Goal: Task Accomplishment & Management: Manage account settings

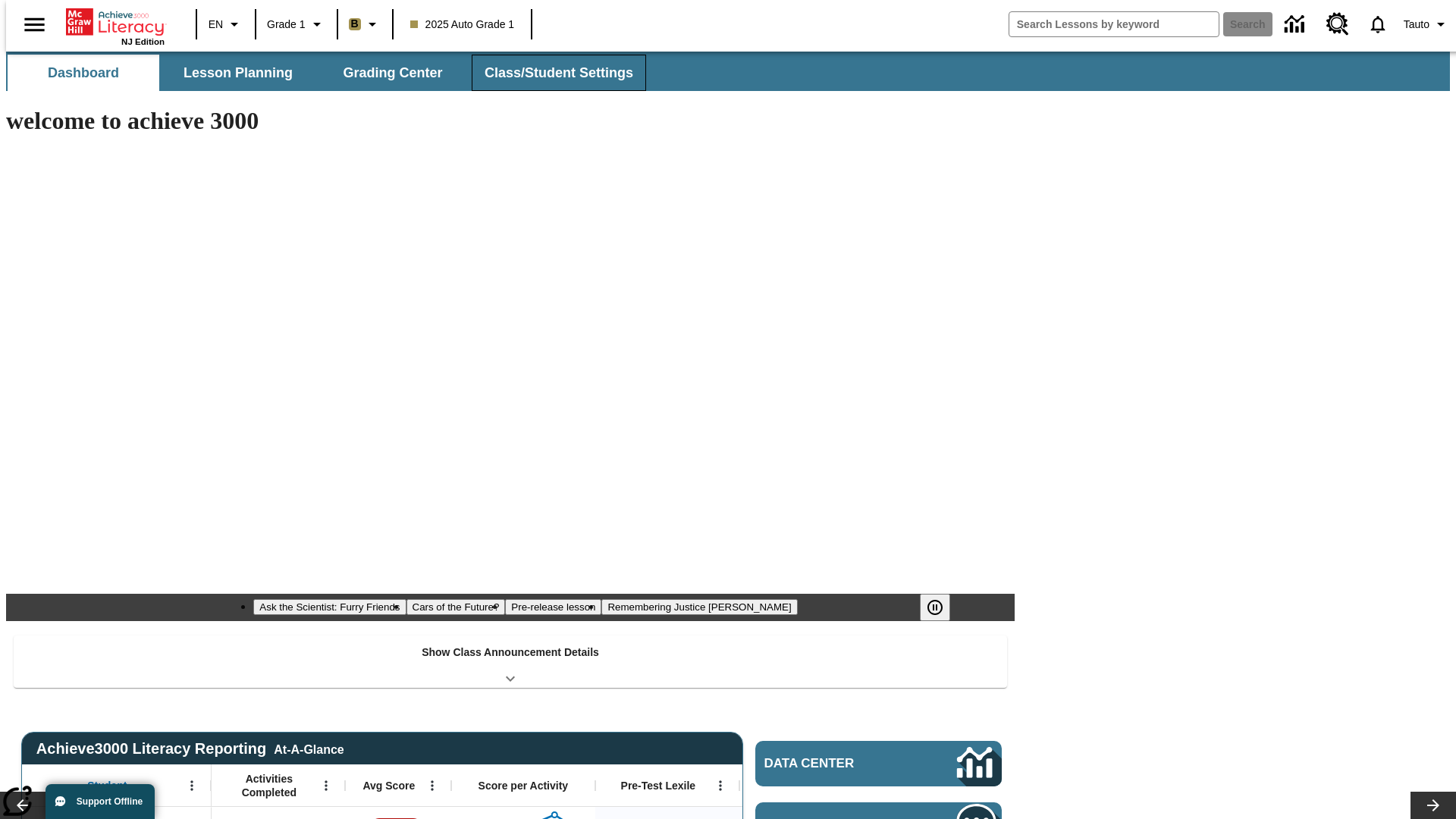
click at [550, 73] on span "Class/Student Settings" at bounding box center [559, 73] width 149 height 17
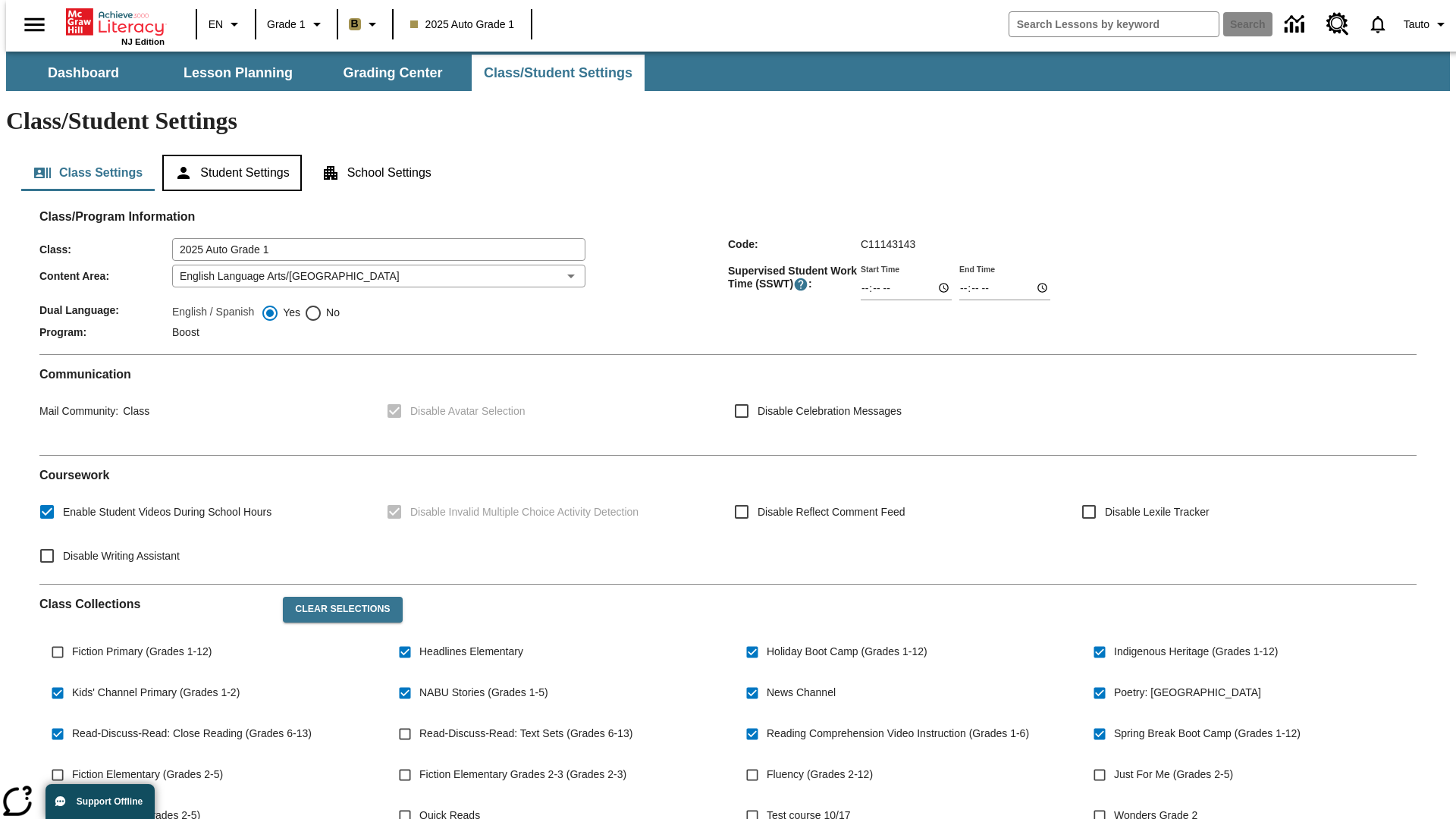
click at [229, 155] on button "Student Settings" at bounding box center [231, 173] width 138 height 36
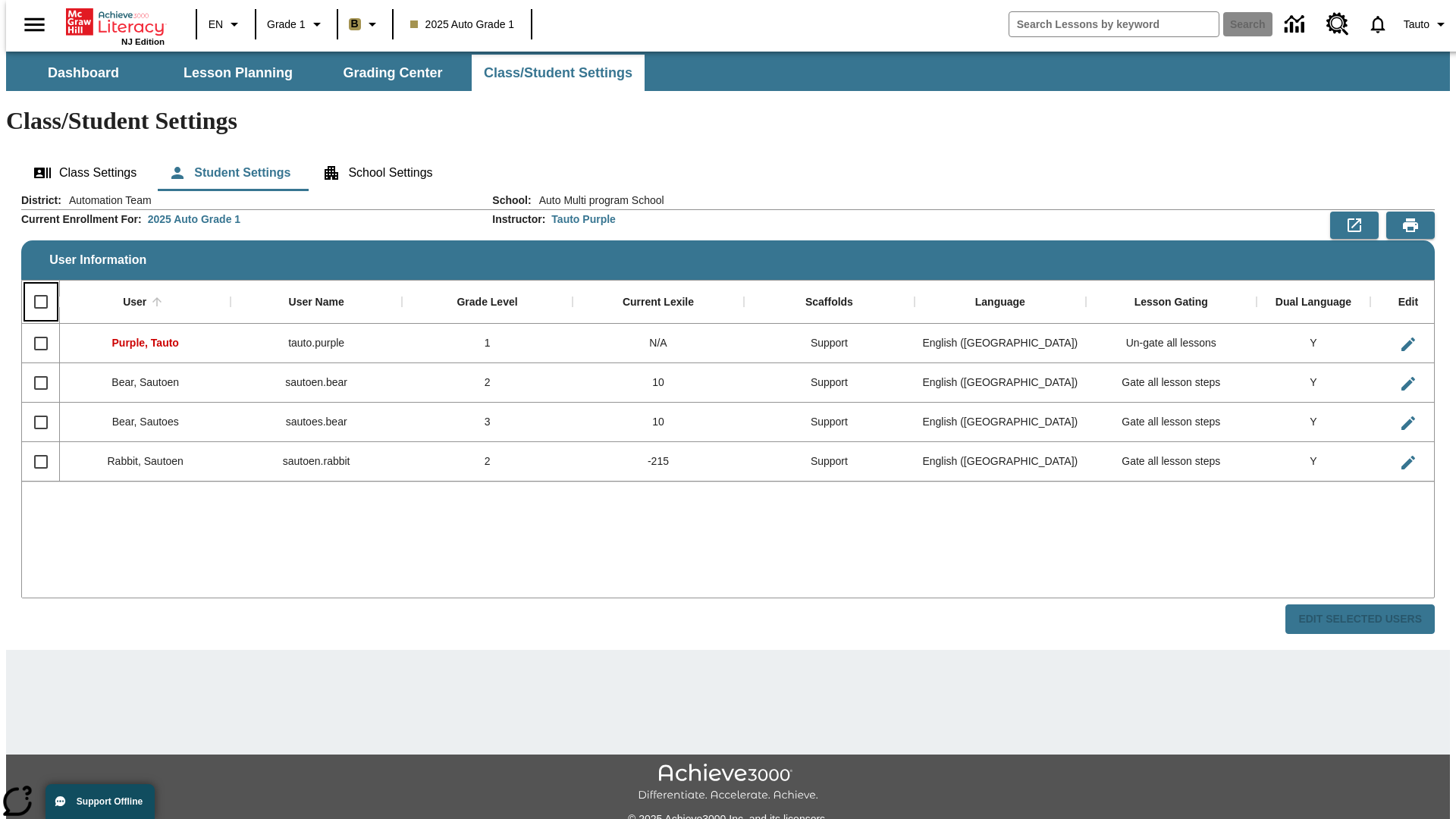
click at [34, 286] on input "Select all rows" at bounding box center [41, 301] width 32 height 32
checkbox input "true"
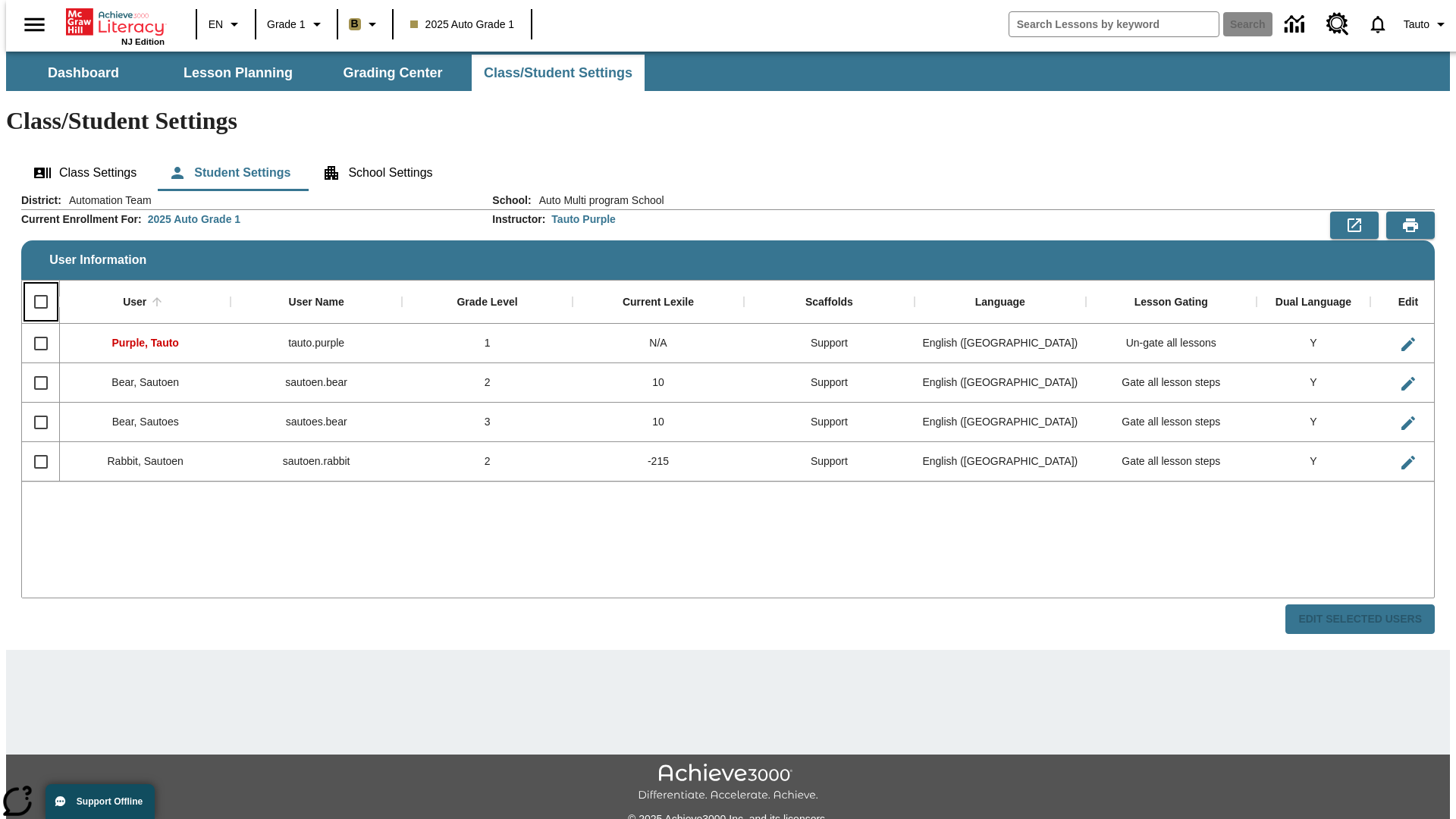
checkbox input "true"
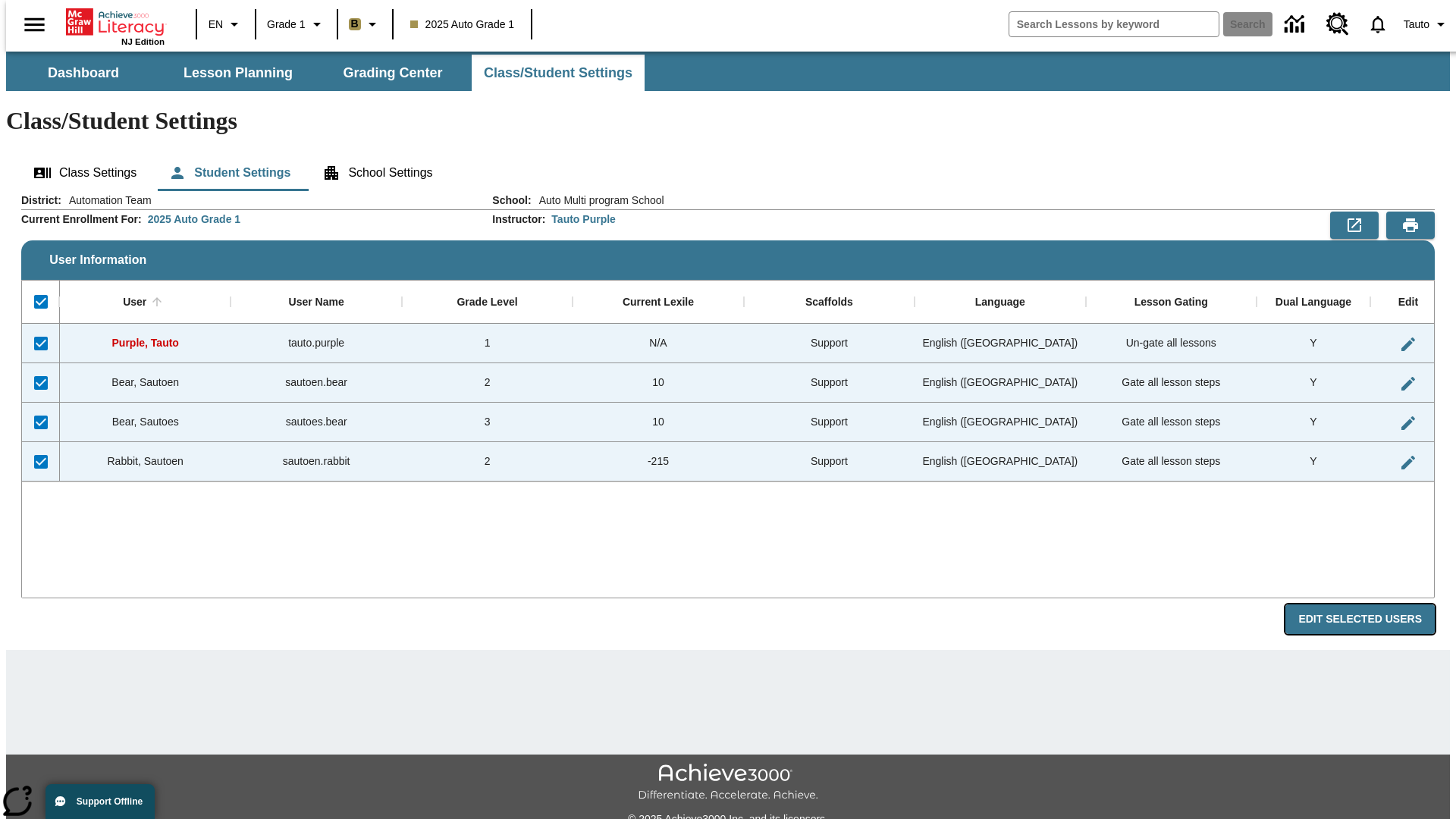
click at [1371, 605] on button "Edit Selected Users" at bounding box center [1360, 619] width 149 height 29
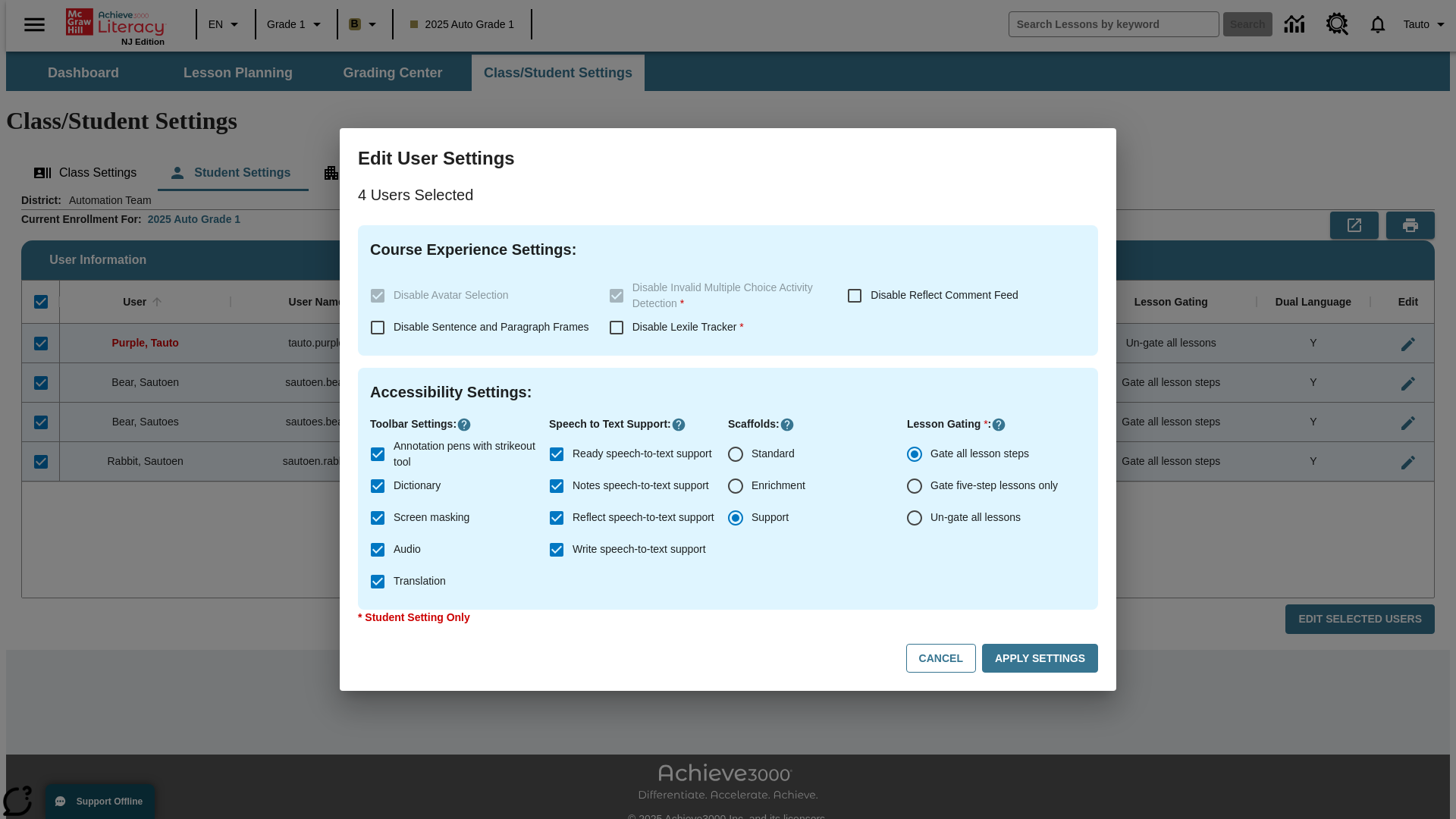
click at [736, 487] on input "Enrichment" at bounding box center [736, 486] width 32 height 32
click at [947, 658] on button "Cancel" at bounding box center [941, 658] width 70 height 29
radio input "false"
radio input "true"
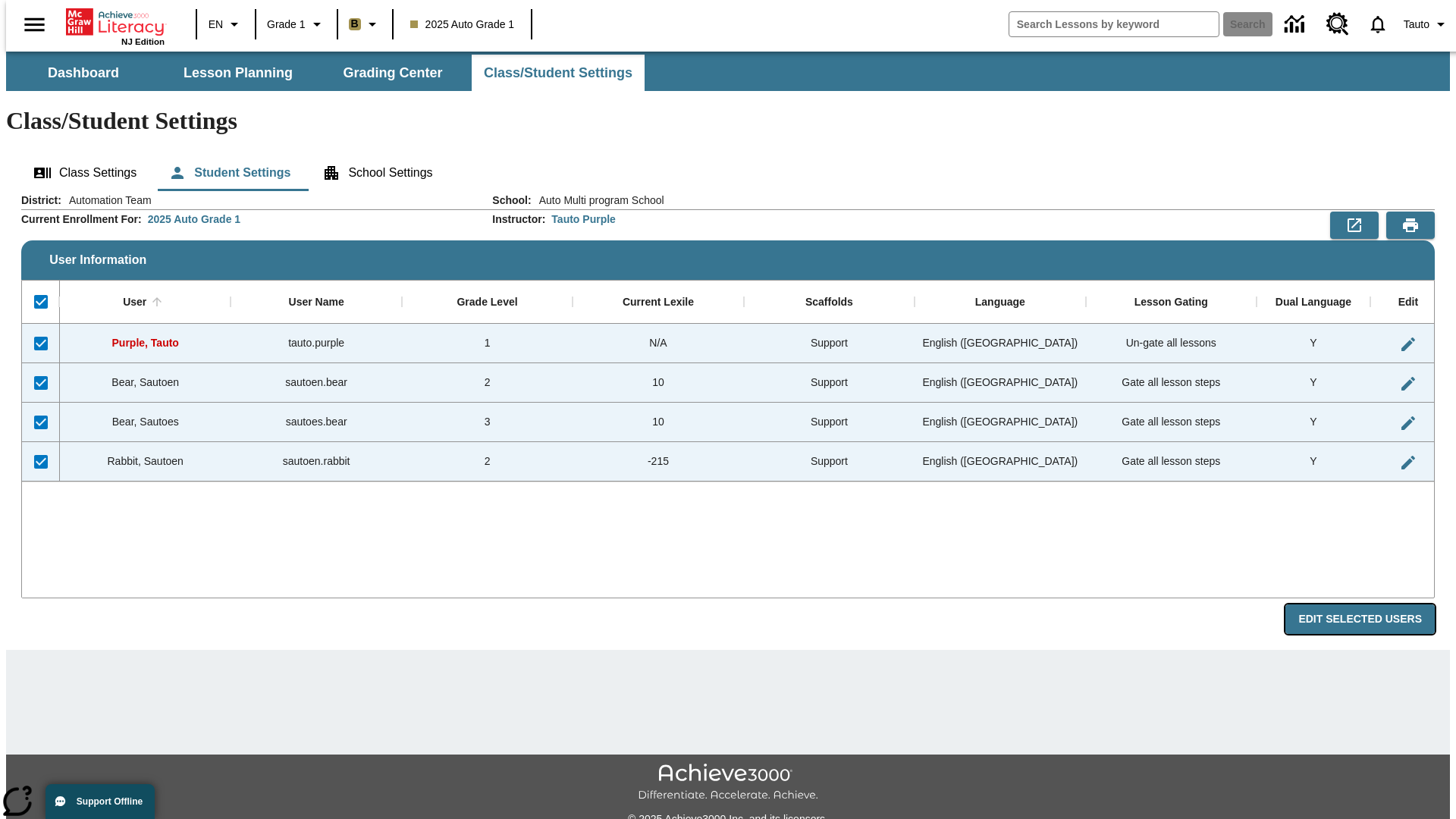
click at [1371, 605] on button "Edit Selected Users" at bounding box center [1360, 619] width 149 height 29
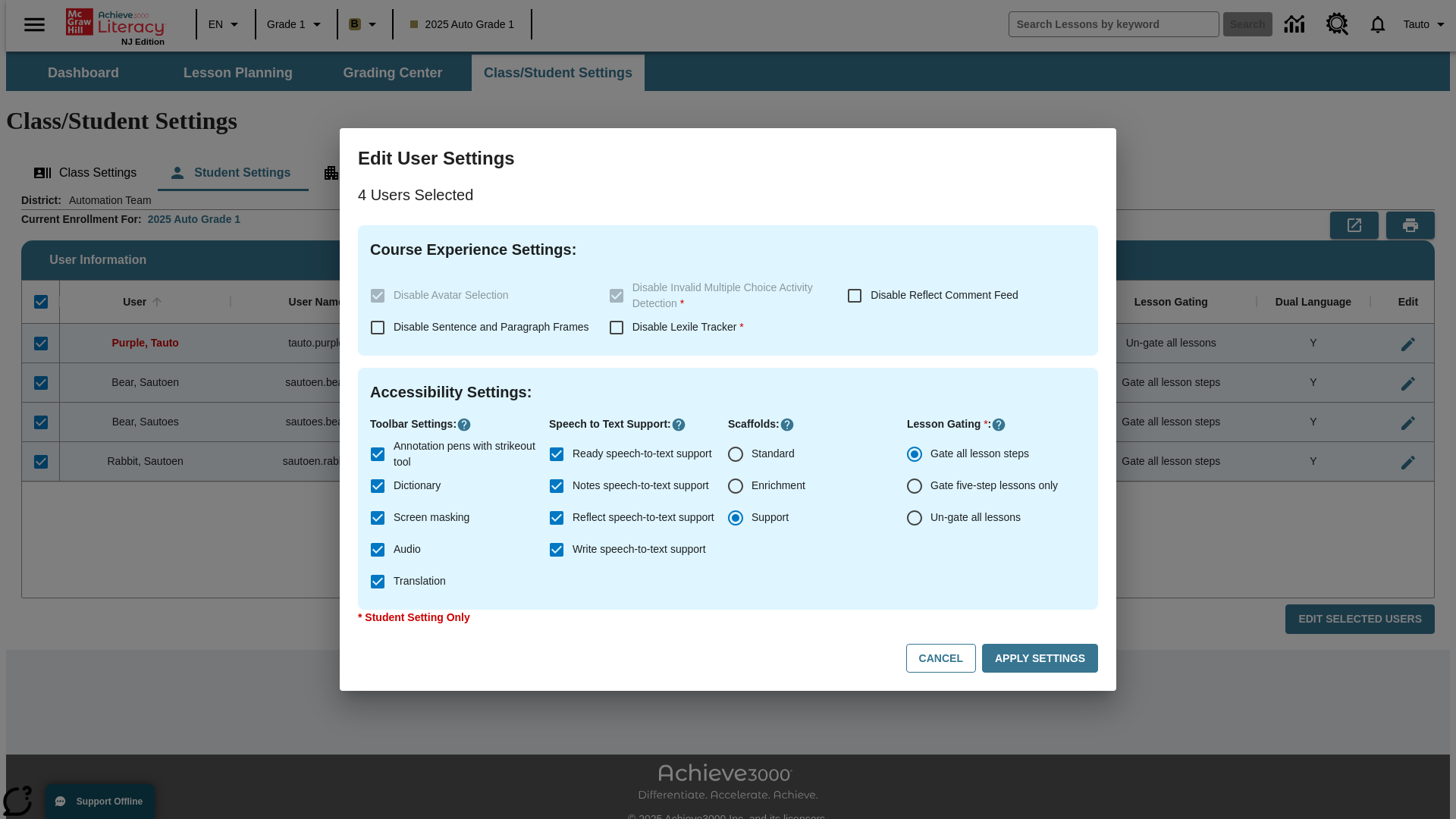
click at [736, 487] on input "Enrichment" at bounding box center [736, 486] width 32 height 32
click at [1042, 658] on button "Apply Settings" at bounding box center [1040, 658] width 116 height 29
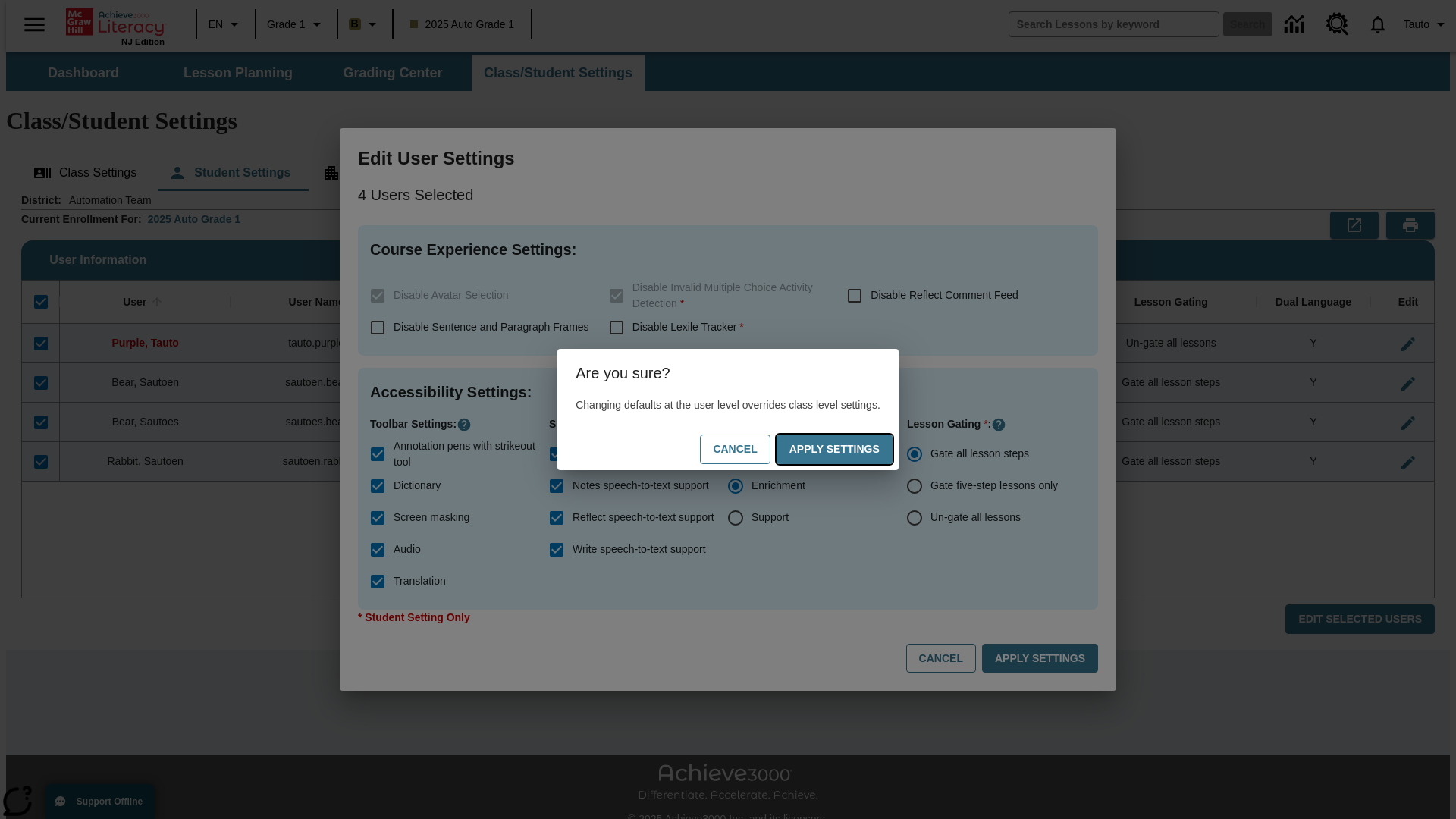
click at [849, 449] on button "Apply Settings" at bounding box center [834, 449] width 116 height 29
radio input "false"
radio input "true"
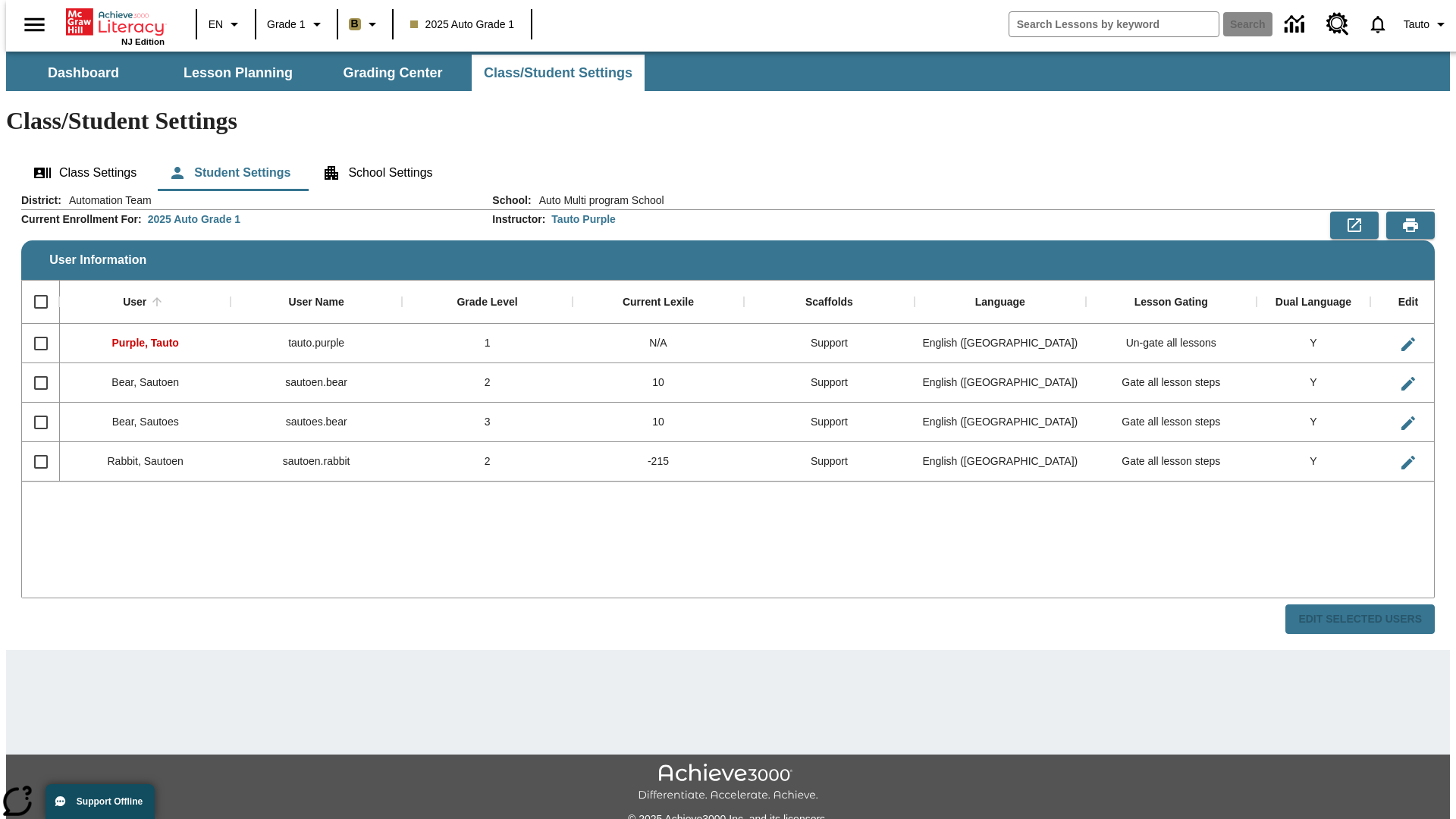
checkbox input "false"
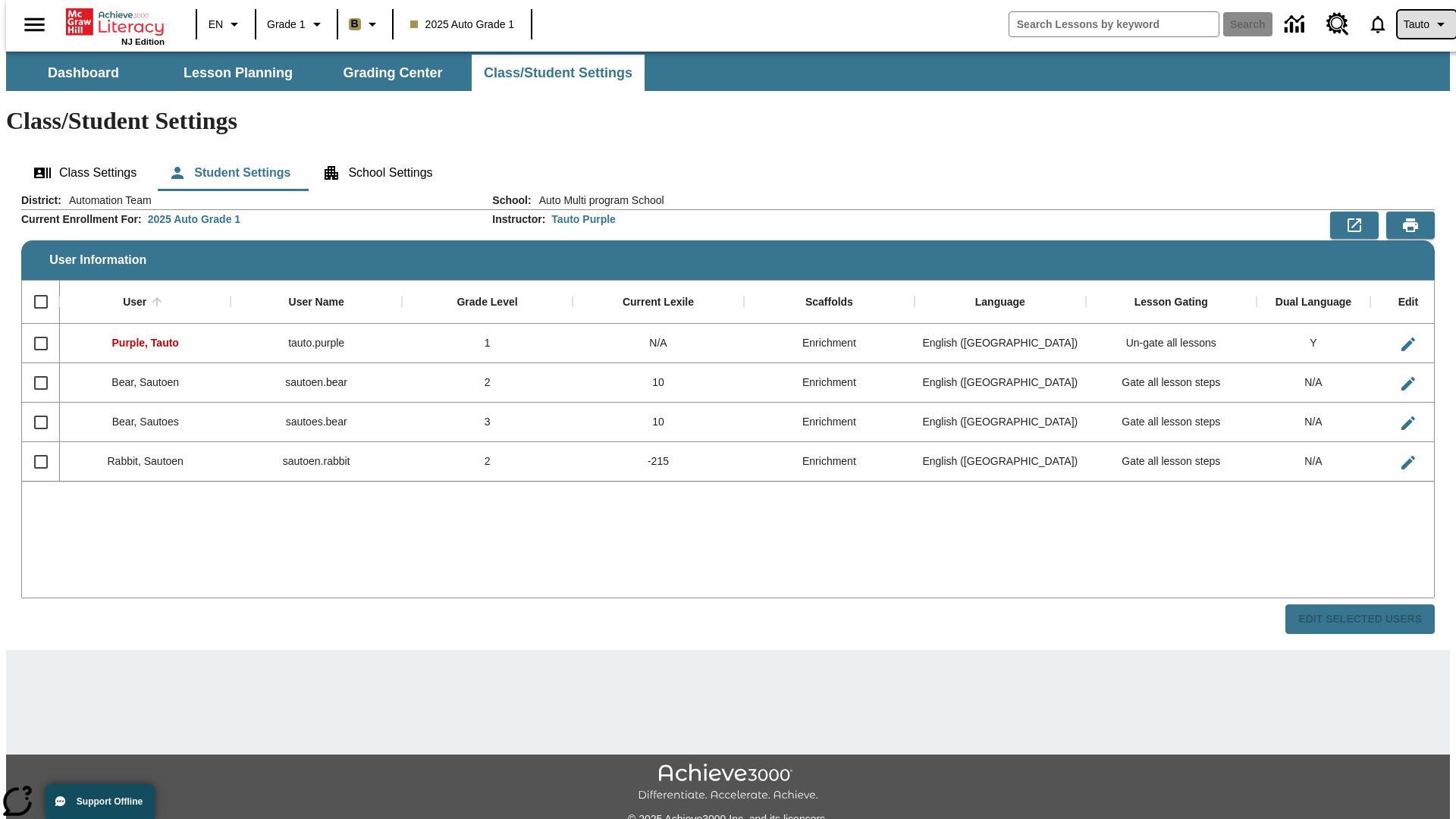
click at [1419, 25] on span "Tauto" at bounding box center [1416, 25] width 26 height 16
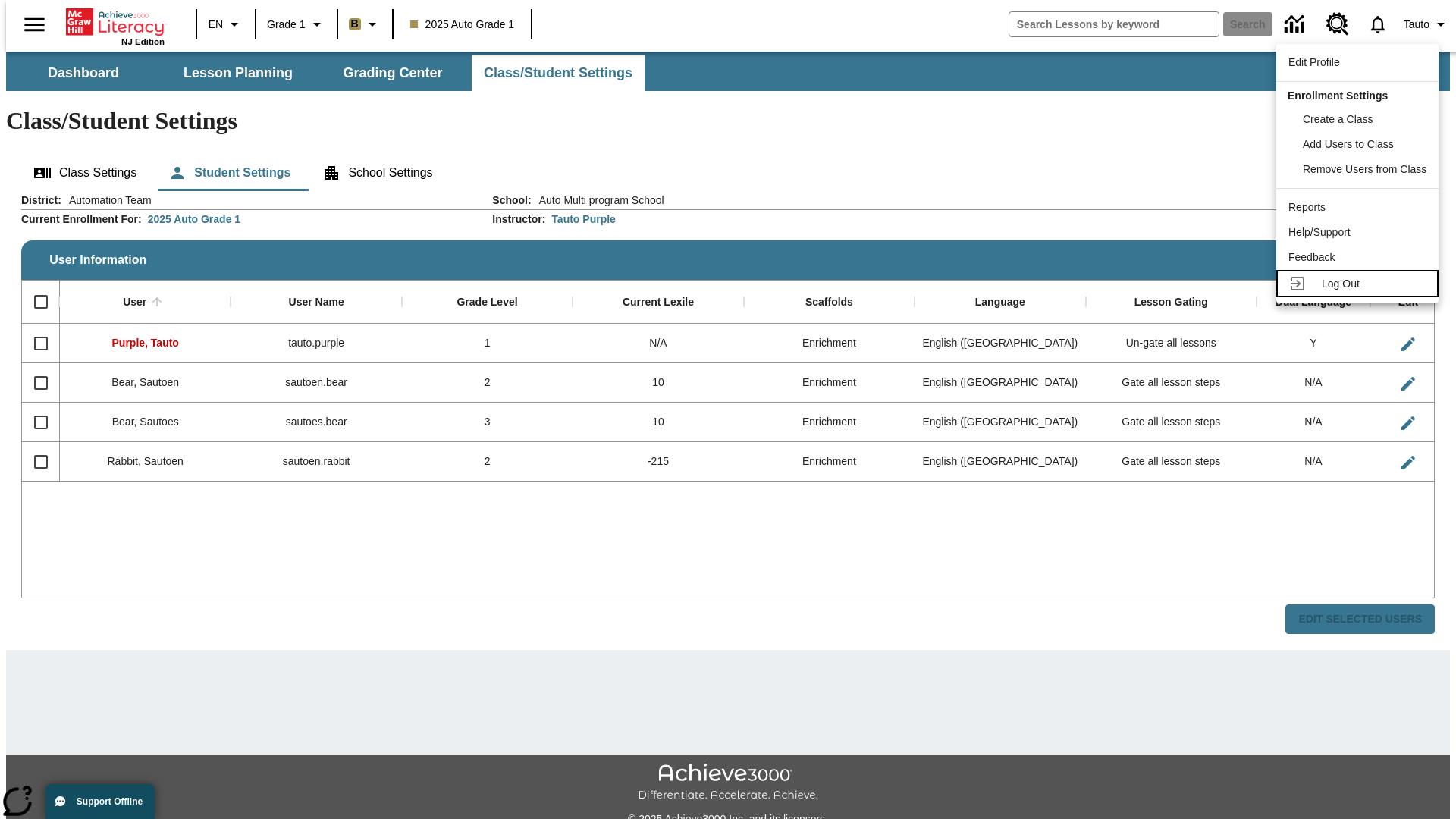
click at [1360, 284] on span "Log Out" at bounding box center [1341, 283] width 38 height 12
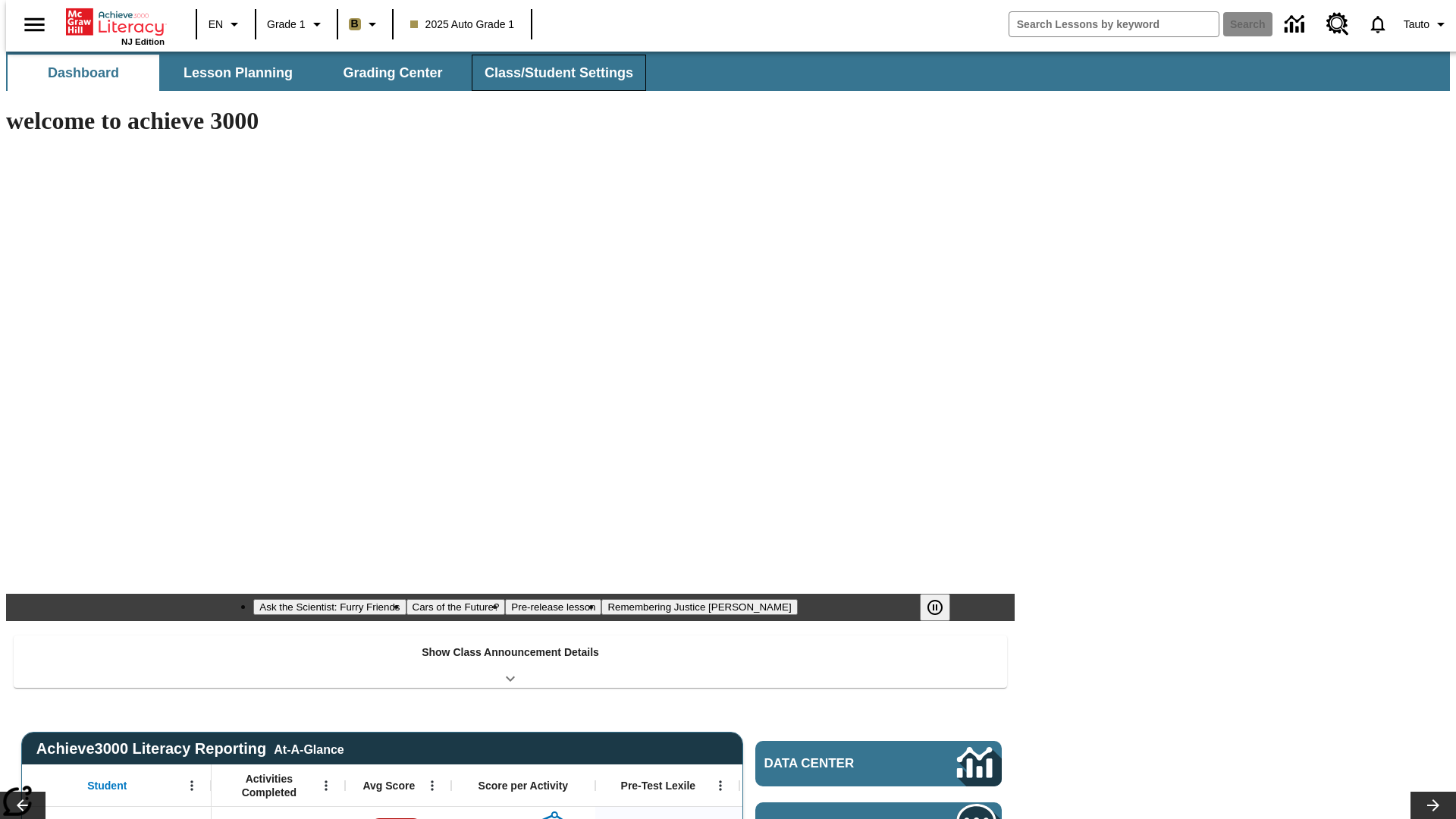
click at [550, 73] on span "Class/Student Settings" at bounding box center [559, 73] width 149 height 17
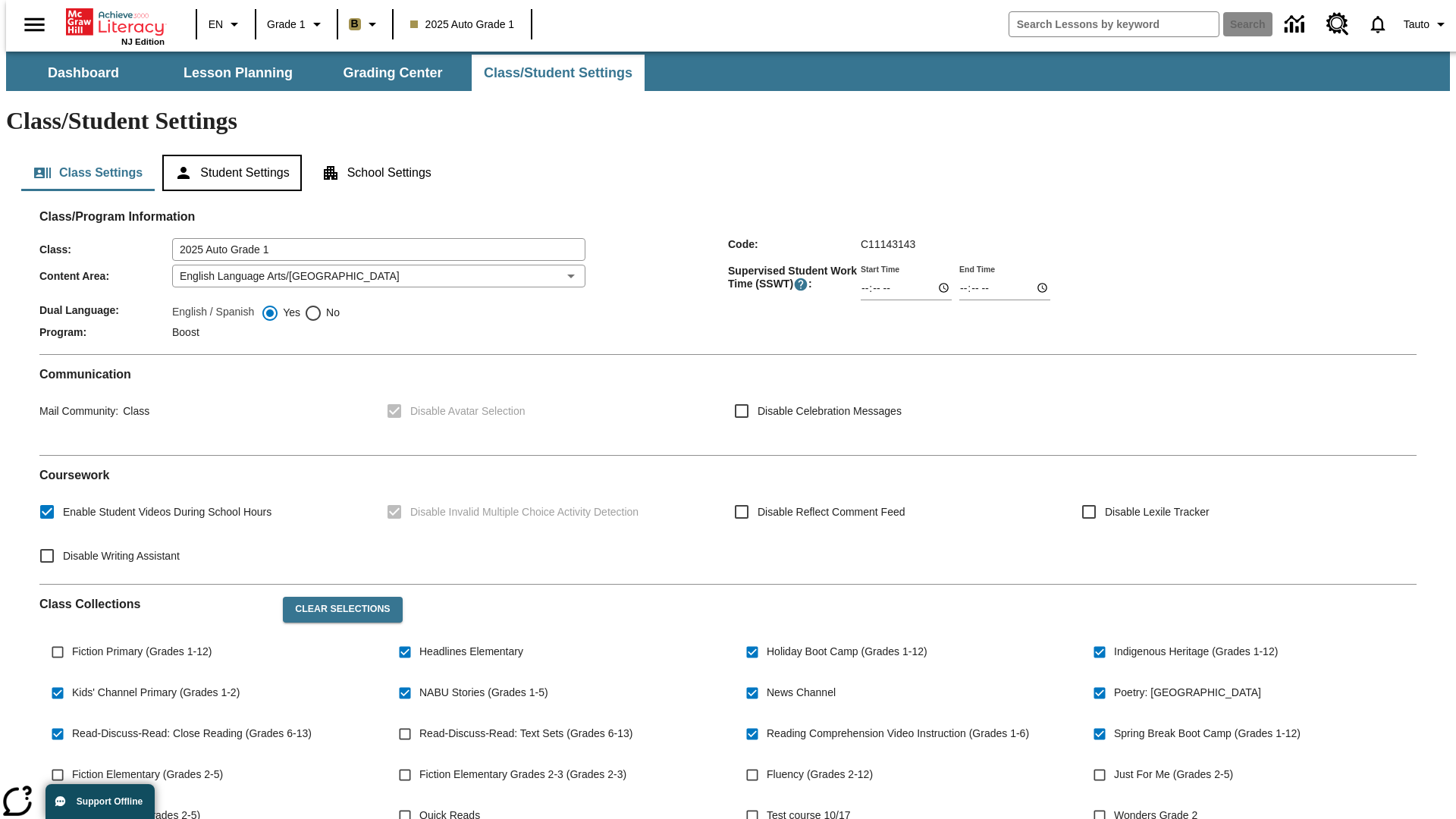
click at [229, 155] on button "Student Settings" at bounding box center [231, 173] width 138 height 36
